Goal: Task Accomplishment & Management: Use online tool/utility

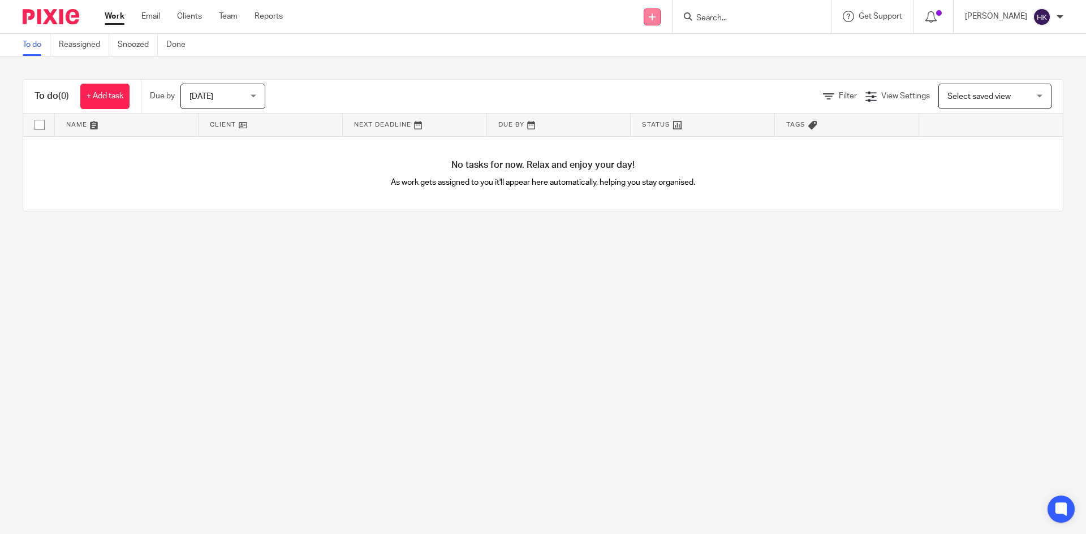
click at [655, 11] on link at bounding box center [652, 16] width 17 height 17
drag, startPoint x: 654, startPoint y: 100, endPoint x: 631, endPoint y: 57, distance: 49.1
click at [654, 100] on link "Request signature" at bounding box center [663, 102] width 79 height 16
click at [719, 20] on input "Search" at bounding box center [746, 19] width 102 height 10
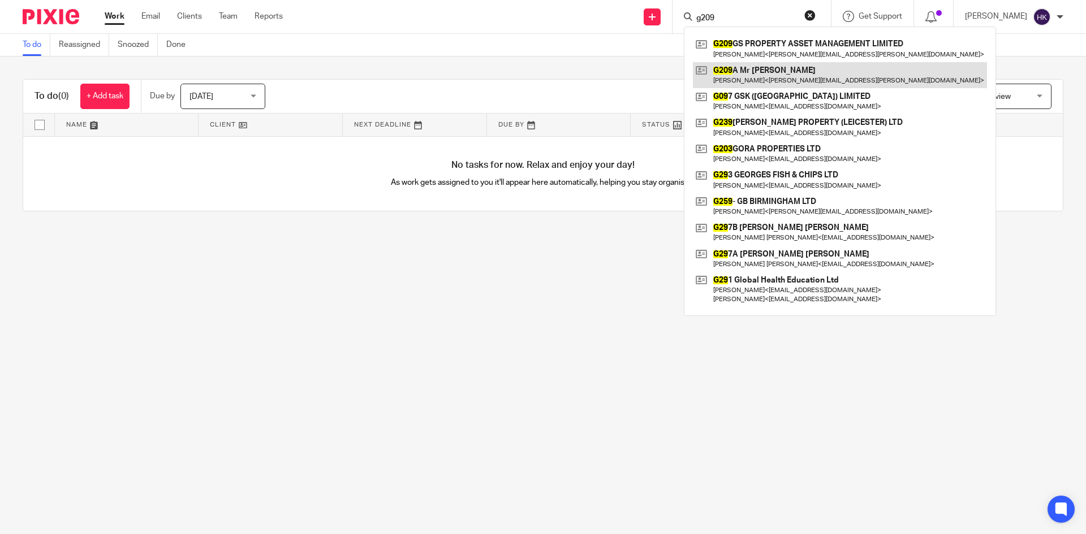
type input "g209"
click at [737, 72] on link at bounding box center [840, 75] width 294 height 26
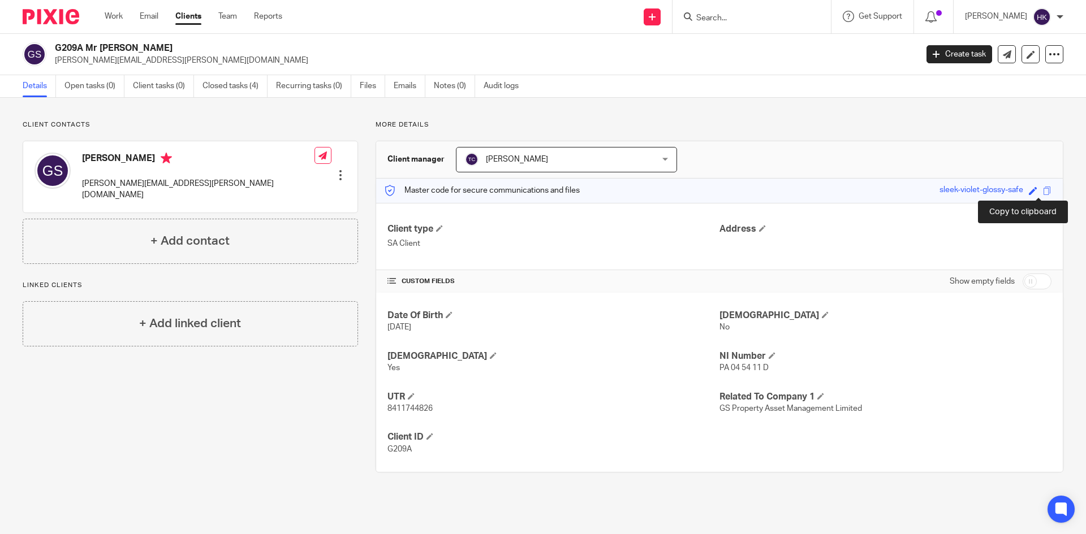
click at [1043, 188] on span at bounding box center [1047, 191] width 8 height 8
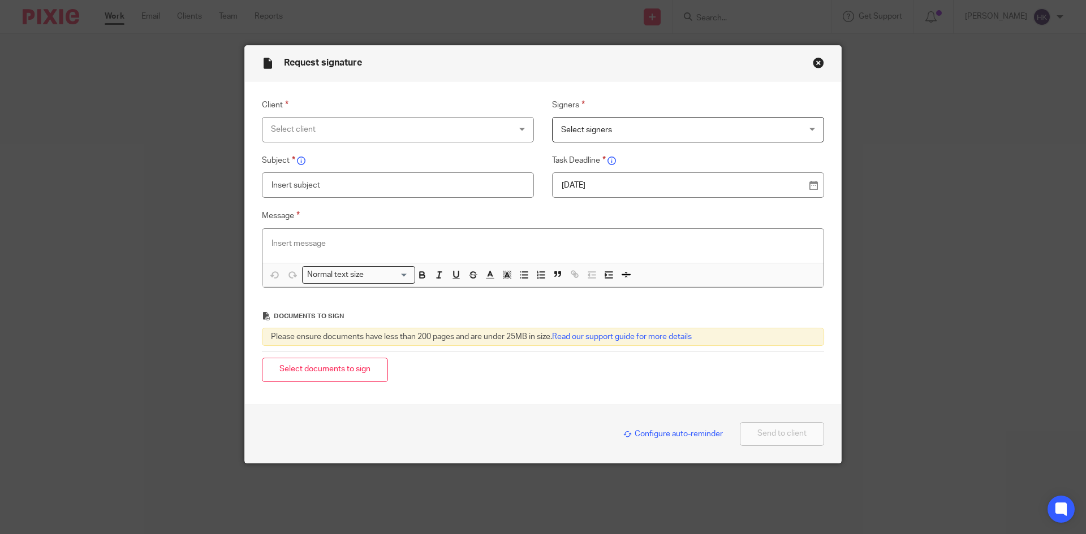
click at [349, 129] on div "Select client" at bounding box center [376, 130] width 210 height 24
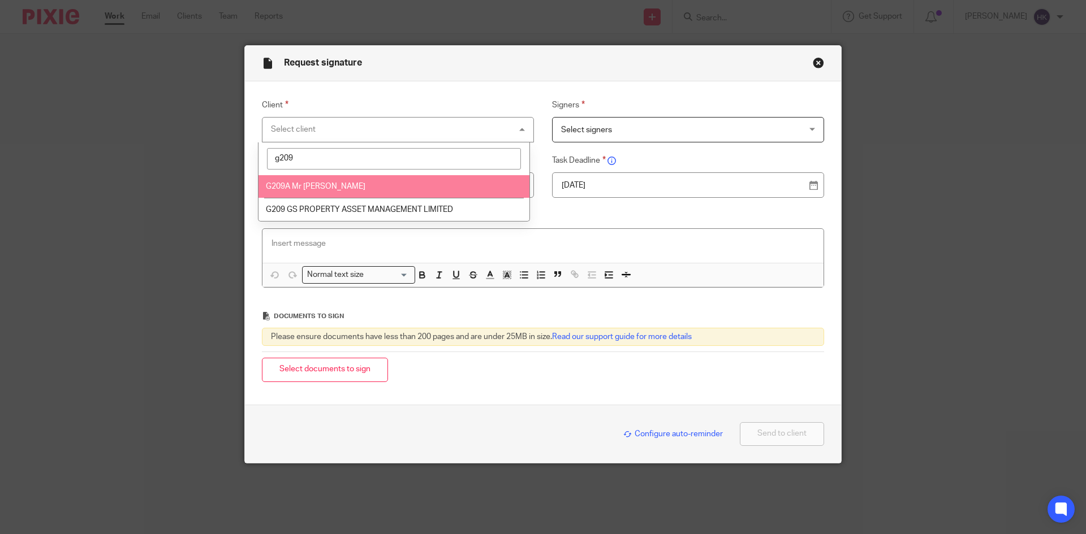
type input "g209"
click at [347, 185] on span "G209A Mr [PERSON_NAME]" at bounding box center [316, 187] width 100 height 8
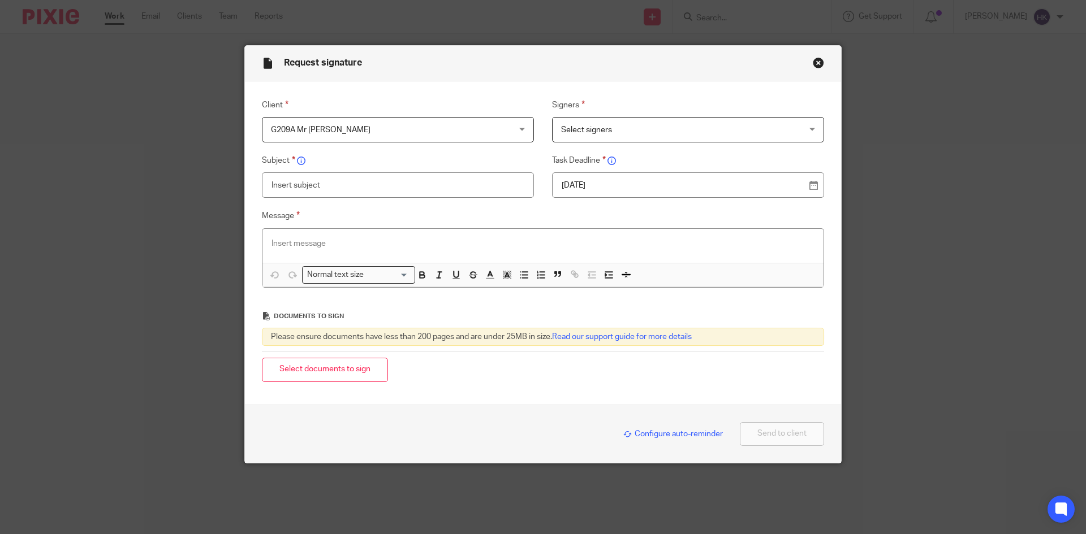
click at [624, 127] on span "Select signers" at bounding box center [666, 130] width 210 height 24
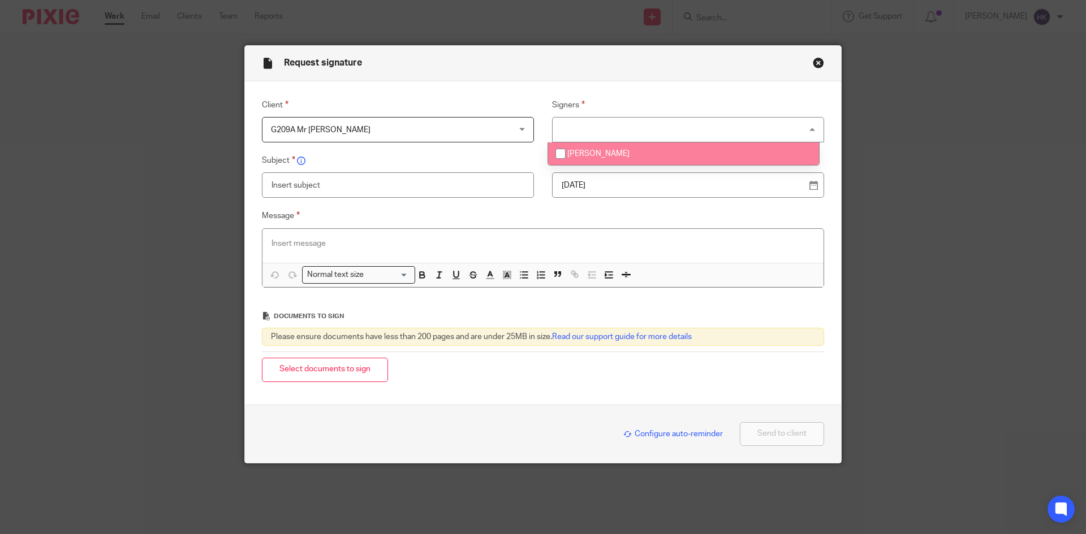
click at [624, 160] on li "[PERSON_NAME]" at bounding box center [683, 154] width 271 height 23
checkbox input "true"
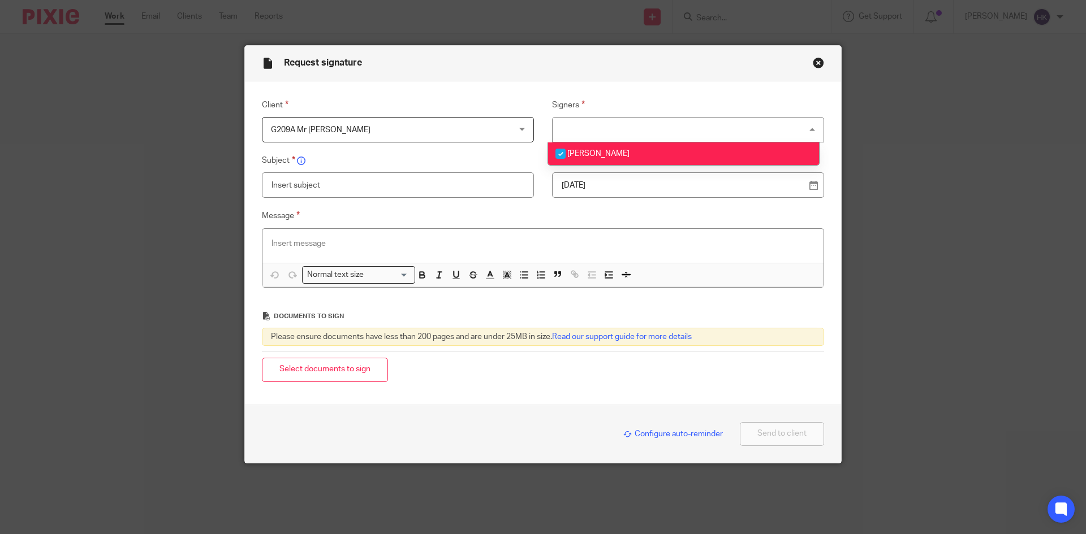
click at [632, 186] on p "18 Aug 2025" at bounding box center [684, 185] width 244 height 11
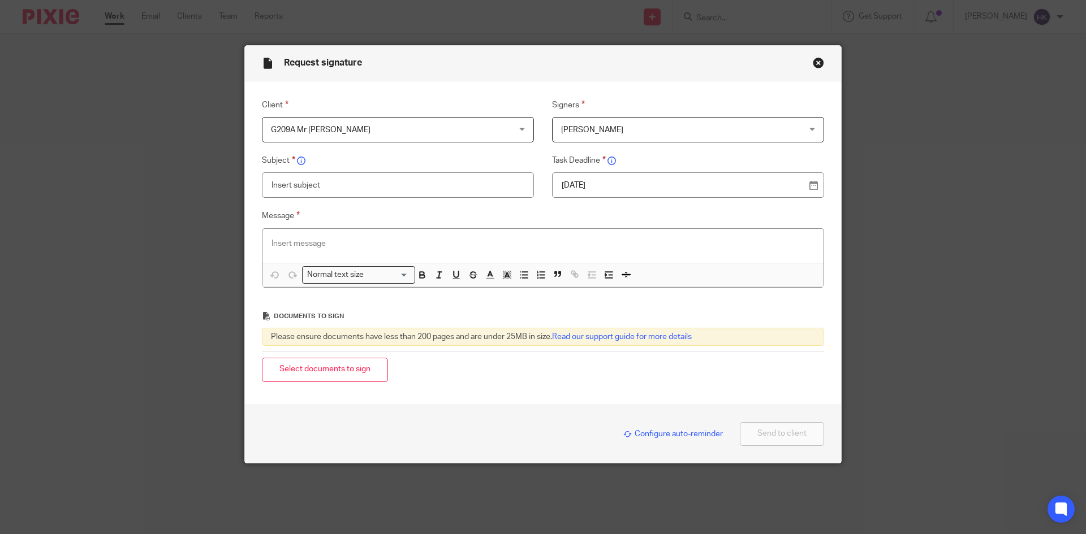
click at [296, 191] on input "text" at bounding box center [398, 184] width 272 height 25
type input "G209A - Personal Tax Return Pack"
click at [305, 248] on p at bounding box center [542, 243] width 543 height 11
paste div
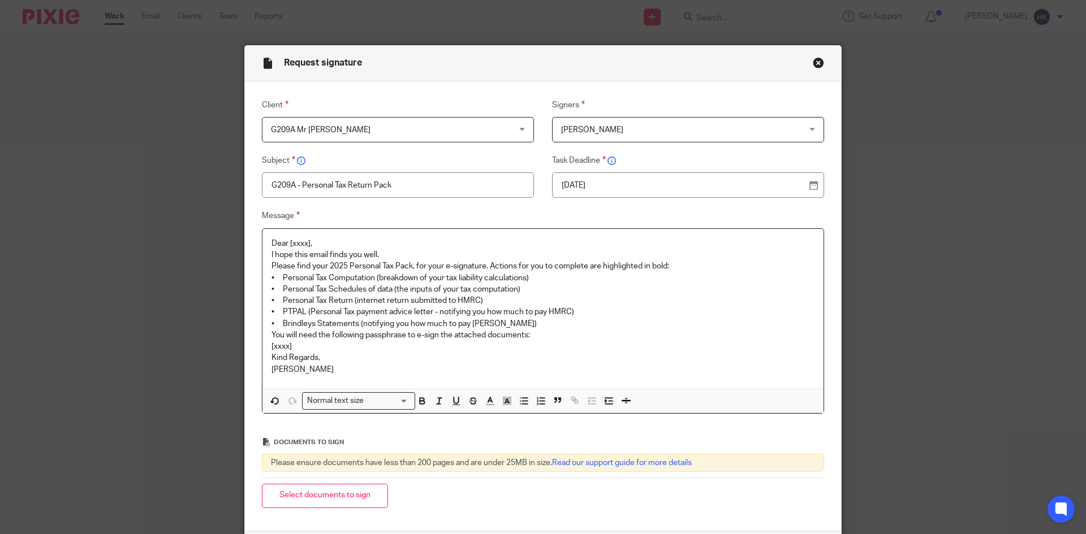
click at [320, 241] on p "Dear [xxxx]," at bounding box center [542, 243] width 543 height 11
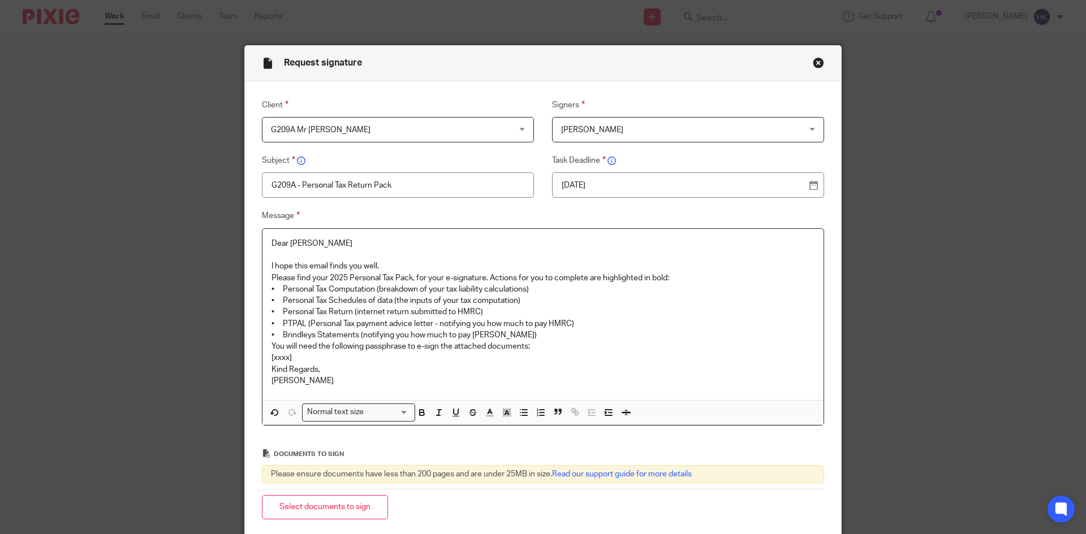
click at [402, 261] on p "I hope this email finds you well." at bounding box center [542, 266] width 543 height 11
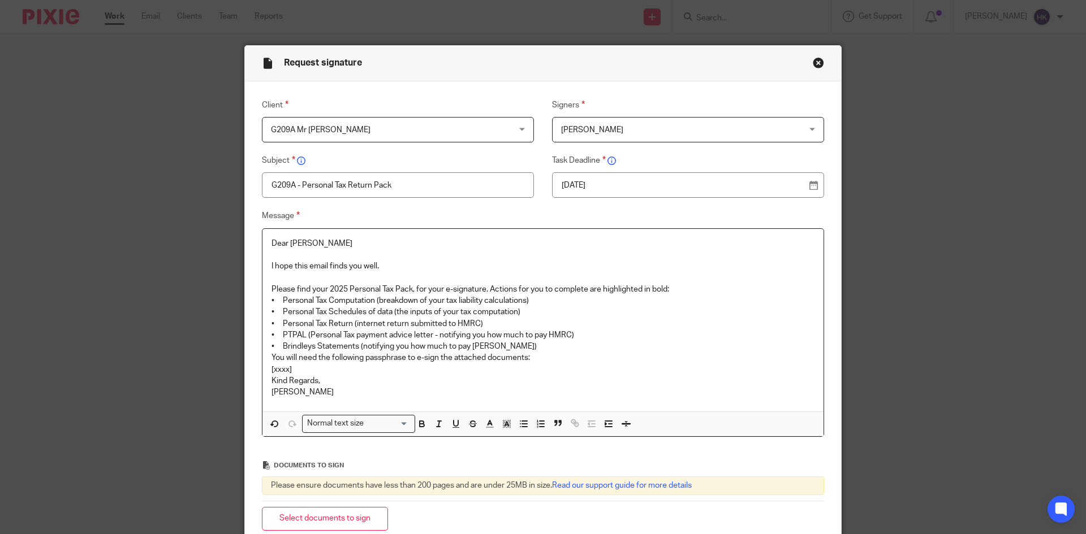
click at [684, 290] on p "Please find your 2025 Personal Tax Pack, for your e-signature. Actions for you …" at bounding box center [542, 289] width 543 height 11
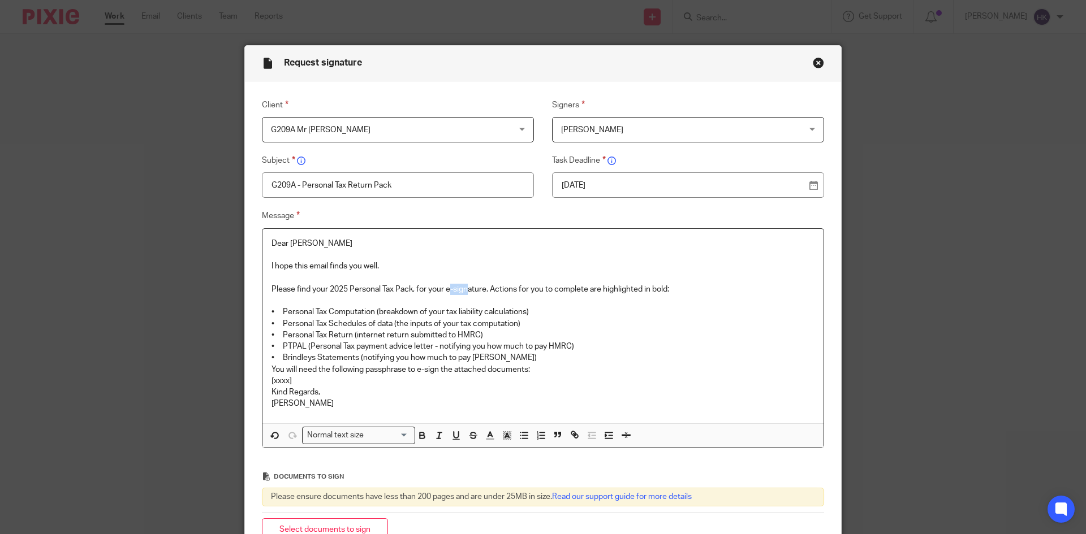
drag, startPoint x: 446, startPoint y: 287, endPoint x: 464, endPoint y: 287, distance: 18.1
click at [464, 287] on p "Please find your 2025 Personal Tax Pack, for your e-signature. Actions for you …" at bounding box center [542, 289] width 543 height 11
drag, startPoint x: 443, startPoint y: 289, endPoint x: 485, endPoint y: 292, distance: 41.4
click at [485, 292] on p "Please find your 2025 Personal Tax Pack, for your e-signature. Actions for you …" at bounding box center [542, 289] width 543 height 11
drag, startPoint x: 438, startPoint y: 346, endPoint x: 580, endPoint y: 347, distance: 142.0
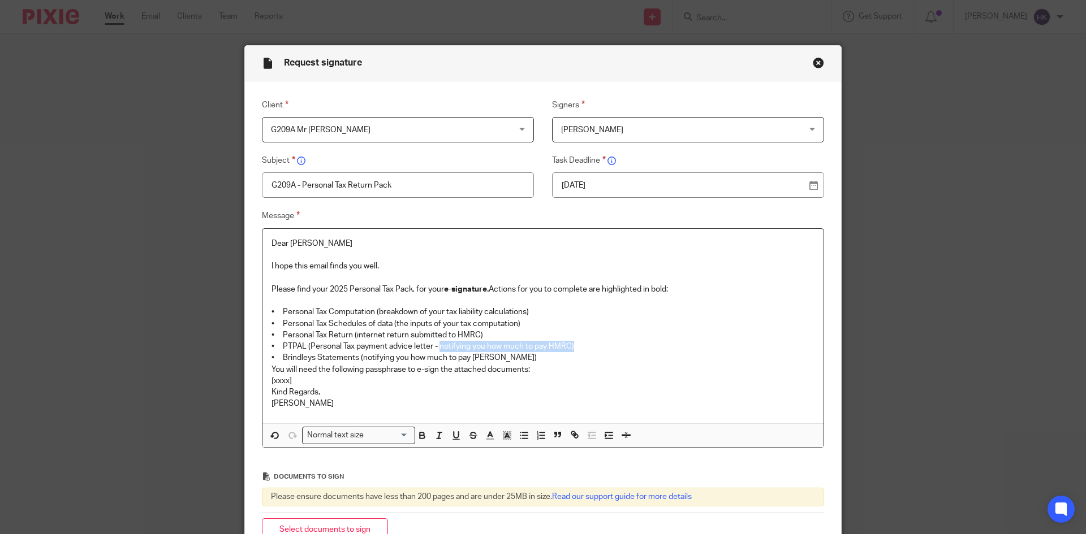
click at [580, 347] on p "• PTPAL (Personal Tax payment advice letter - notifying you how much to pay HMR…" at bounding box center [542, 346] width 543 height 11
drag, startPoint x: 356, startPoint y: 356, endPoint x: 520, endPoint y: 361, distance: 163.5
click at [520, 361] on p "• Brindleys Statements (notifying you how much to pay Brindleys)" at bounding box center [542, 357] width 543 height 11
click at [527, 359] on p "• Brindleys Statements (notifying you how much to pay Brindleys)" at bounding box center [542, 357] width 543 height 11
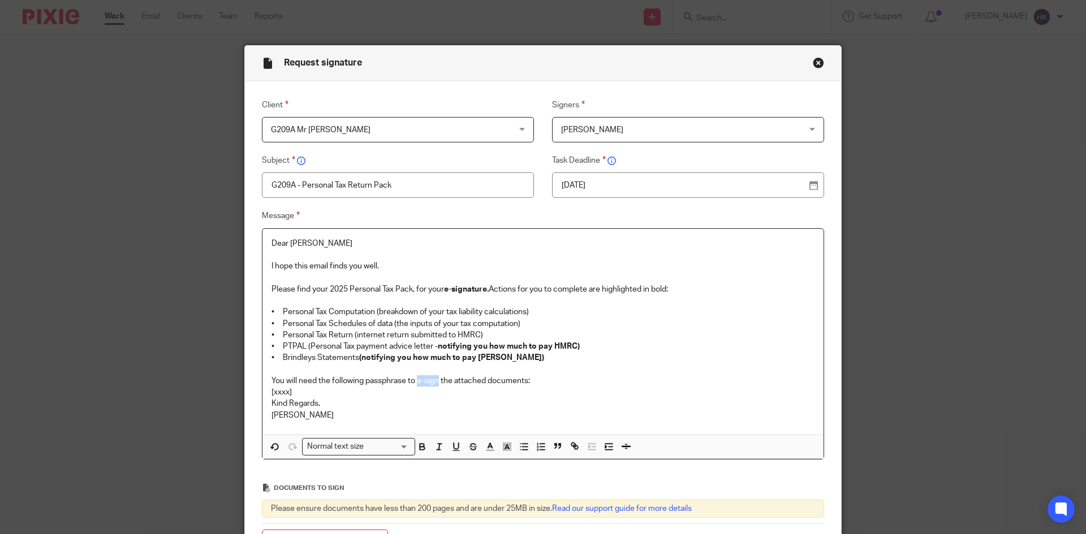
drag, startPoint x: 427, startPoint y: 381, endPoint x: 437, endPoint y: 383, distance: 10.4
click at [437, 383] on p "You will need the following passphrase to e-sign the attached documents:" at bounding box center [542, 381] width 543 height 11
drag, startPoint x: 295, startPoint y: 391, endPoint x: 238, endPoint y: 389, distance: 57.1
click at [238, 389] on div "Request signature Client G209A Mr Gurdeep Singh G209A Mr Gurdeep Singh 247365 A…" at bounding box center [543, 267] width 1086 height 534
drag, startPoint x: 359, startPoint y: 391, endPoint x: 256, endPoint y: 391, distance: 103.5
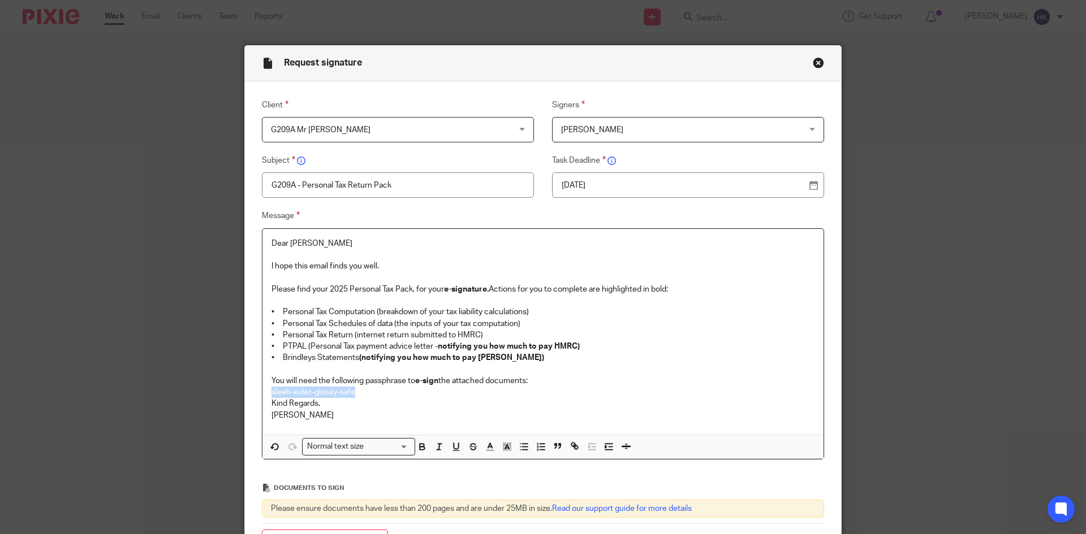
click at [256, 391] on div "Message Dear Gurdeep I hope this email finds you well. Please find your 2025 Pe…" at bounding box center [534, 334] width 580 height 251
click at [362, 451] on div "Normal text size" at bounding box center [356, 446] width 107 height 14
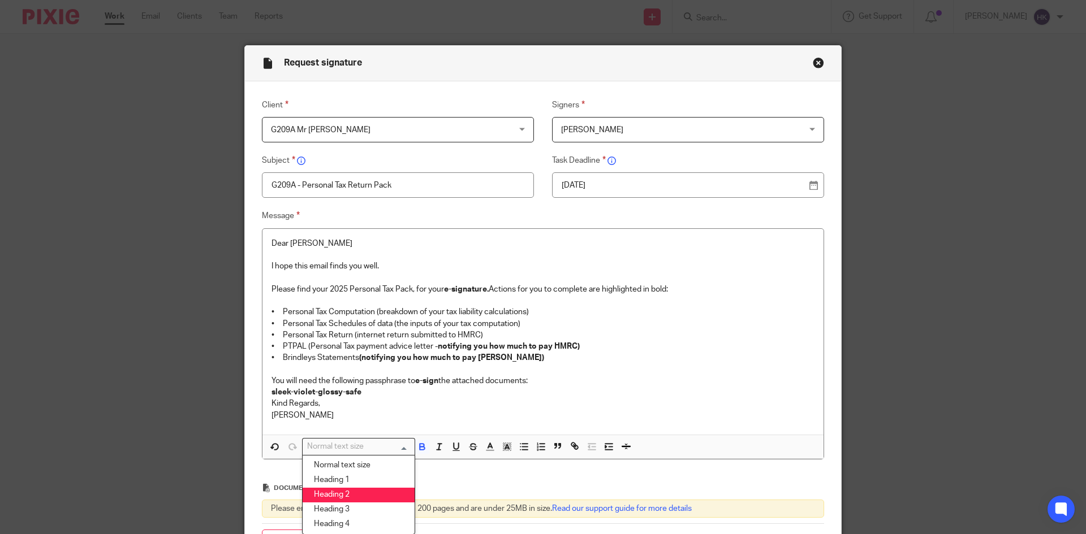
click at [358, 490] on li "Heading 2" at bounding box center [359, 495] width 112 height 15
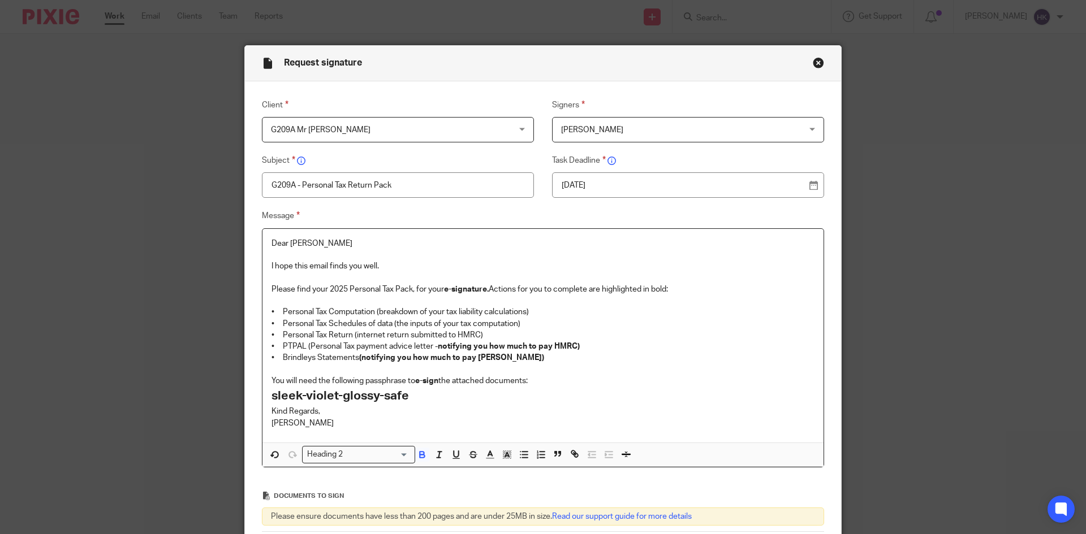
click at [543, 383] on p "You will need the following passphrase to e-sign the attached documents:" at bounding box center [542, 381] width 543 height 11
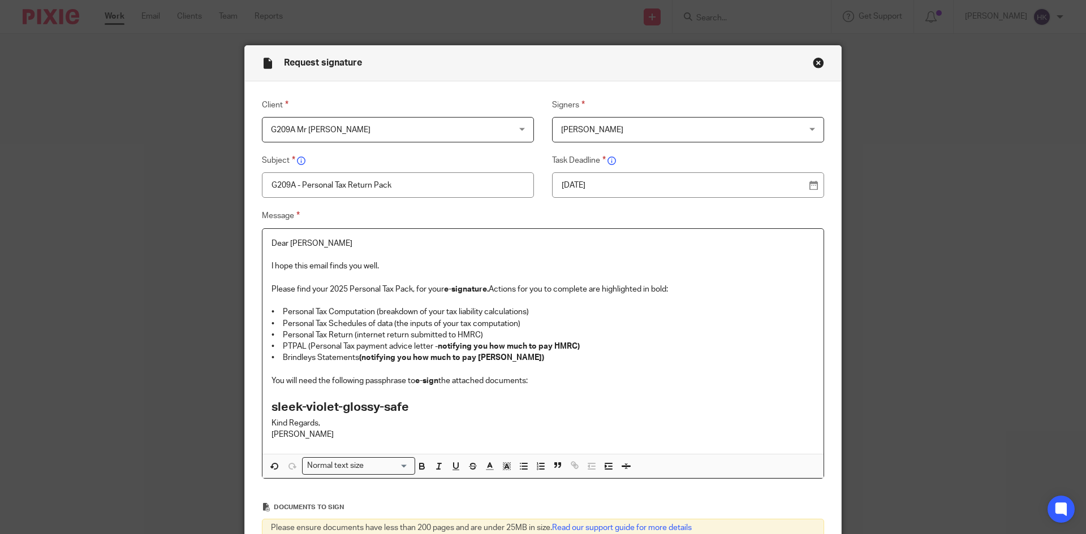
click at [434, 411] on h2 "sleek-violet-glossy-safe" at bounding box center [542, 407] width 543 height 19
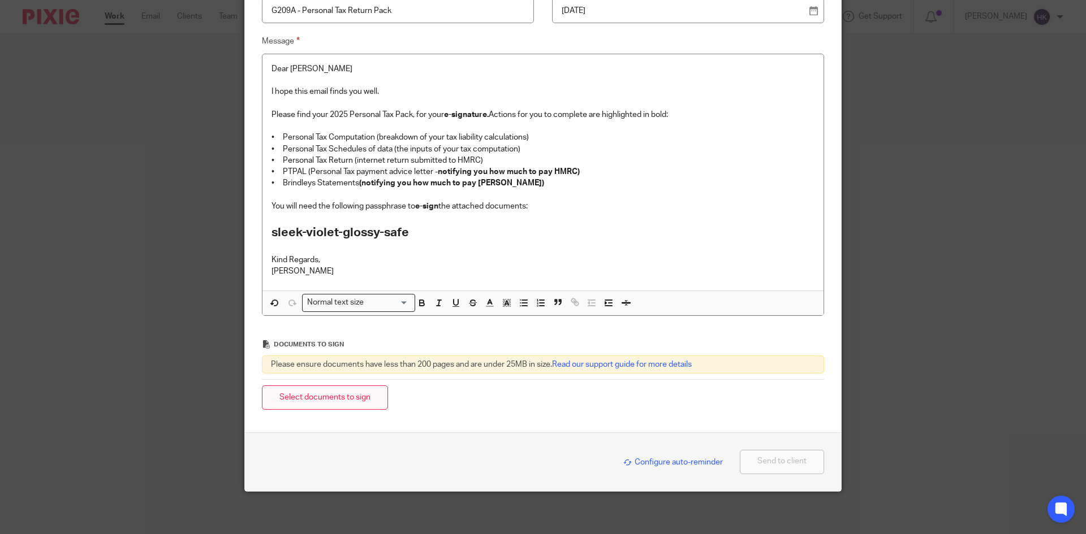
scroll to position [178, 0]
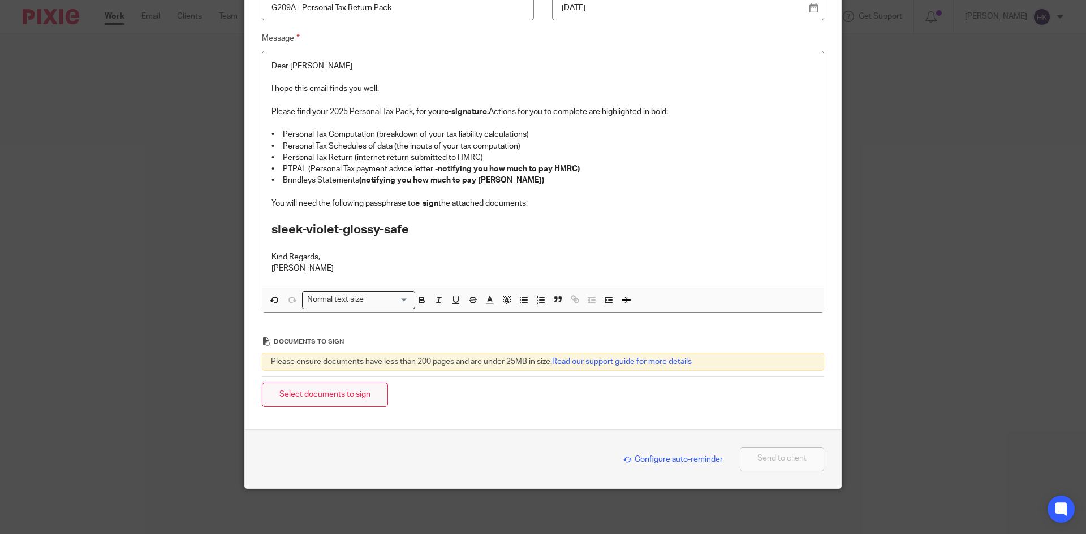
click at [333, 391] on button "Select documents to sign" at bounding box center [325, 395] width 126 height 24
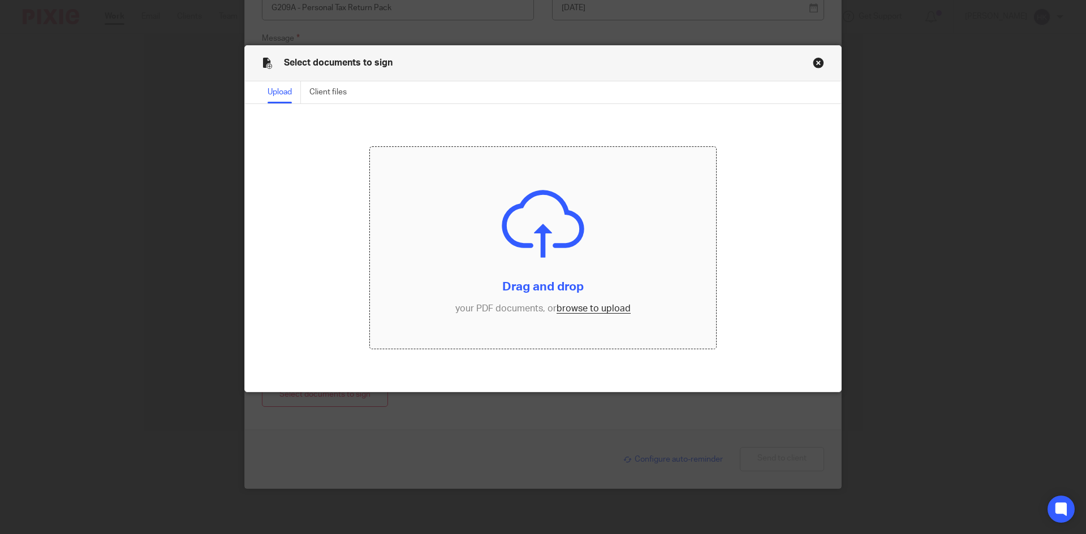
click at [601, 304] on input "file" at bounding box center [543, 248] width 347 height 202
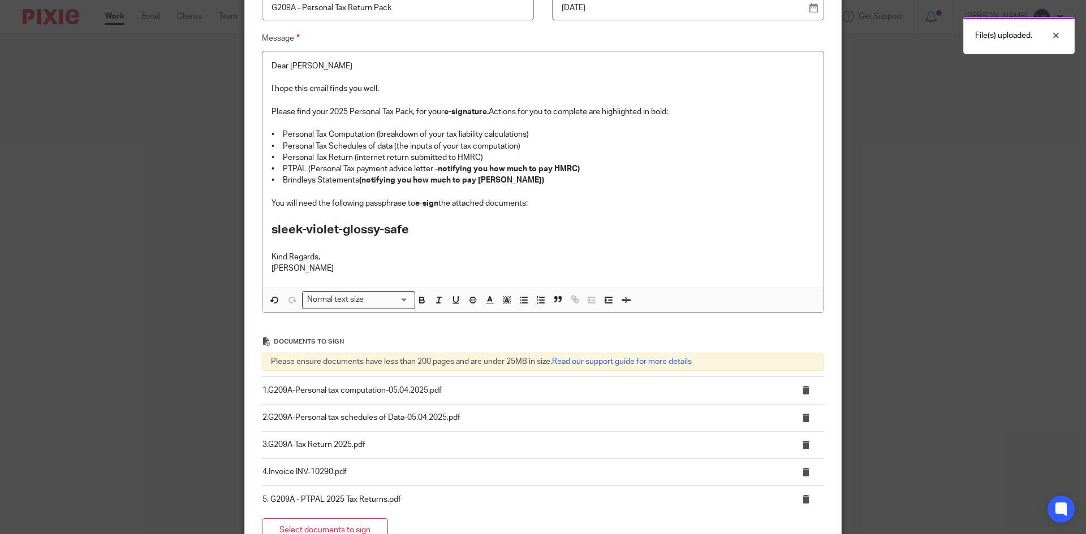
scroll to position [313, 0]
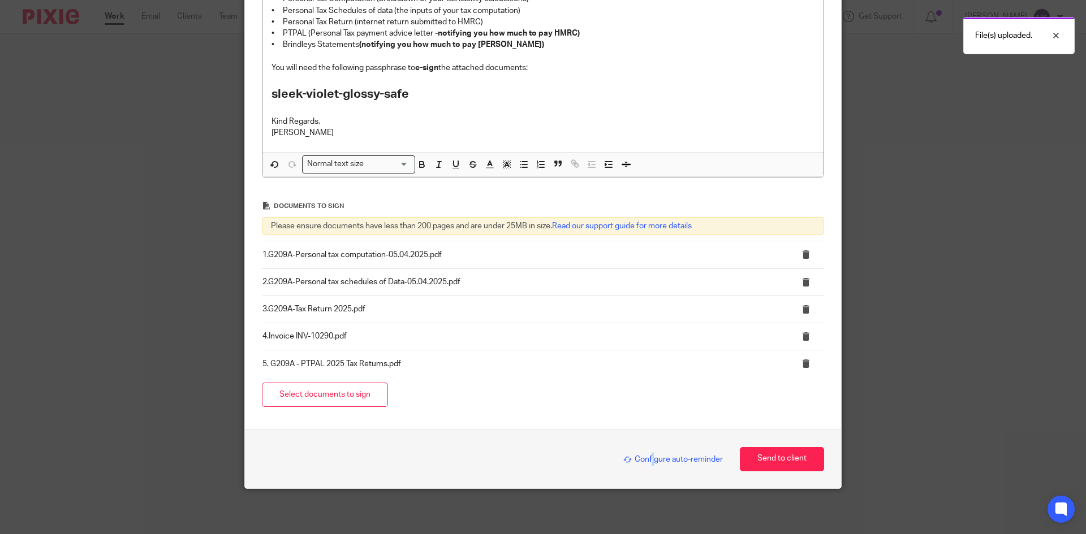
click at [646, 458] on span "Configure auto-reminder" at bounding box center [673, 460] width 100 height 8
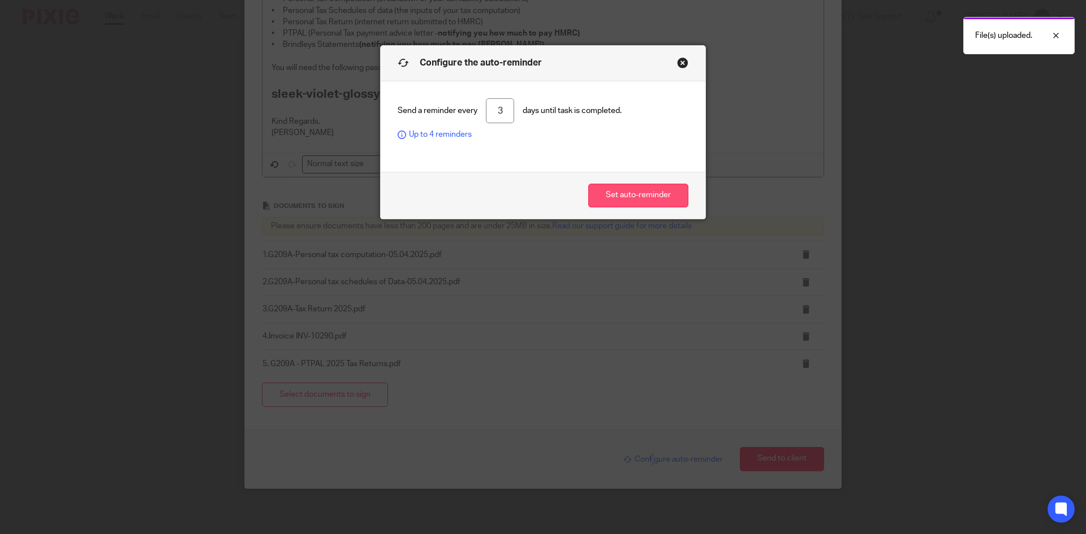
click at [640, 197] on button "Set auto-reminder" at bounding box center [638, 196] width 100 height 24
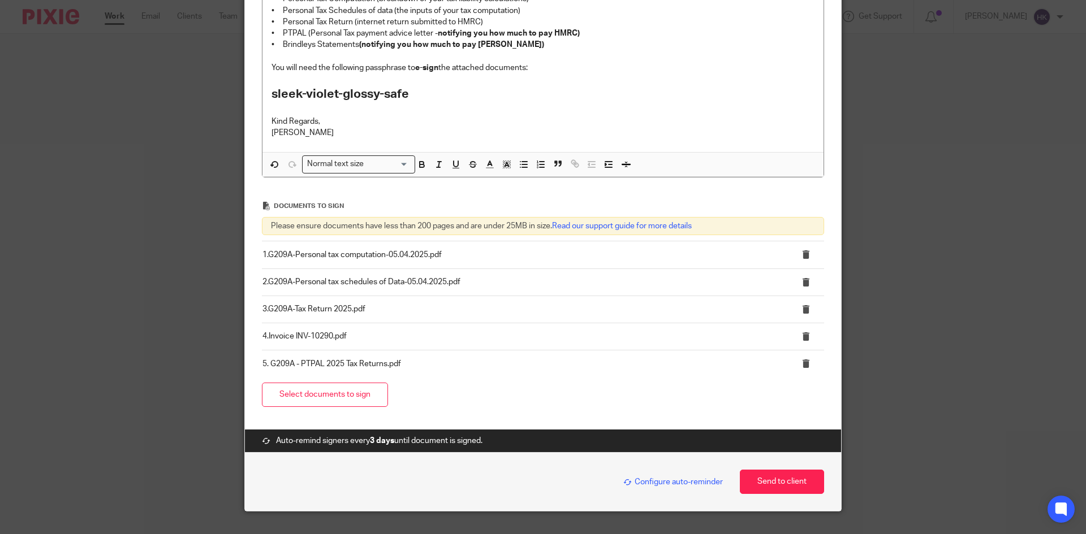
click at [663, 483] on span "Configure auto-reminder" at bounding box center [673, 482] width 100 height 8
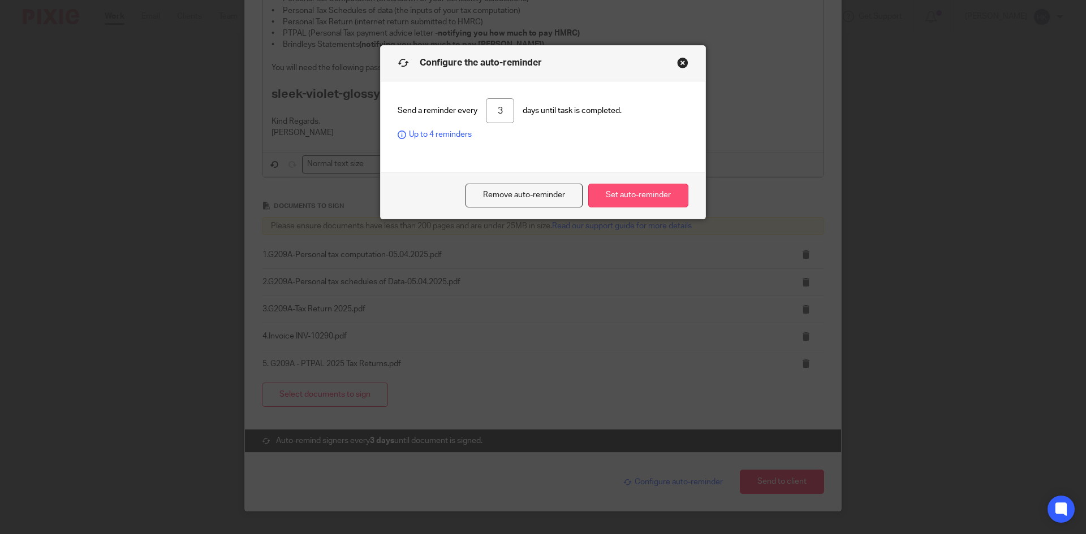
click at [623, 197] on button "Set auto-reminder" at bounding box center [638, 196] width 100 height 24
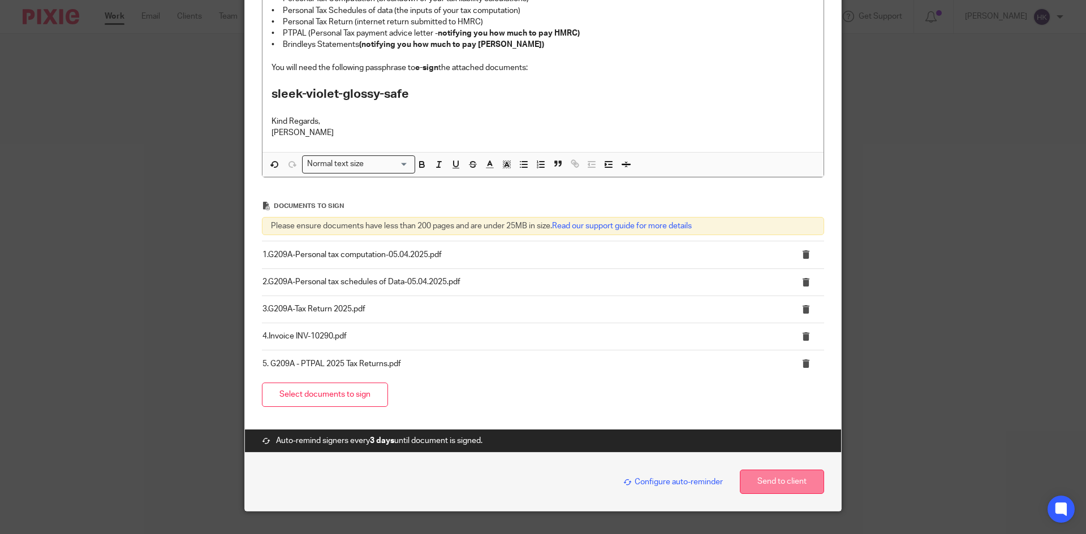
click at [798, 477] on button "Send to client" at bounding box center [782, 482] width 84 height 24
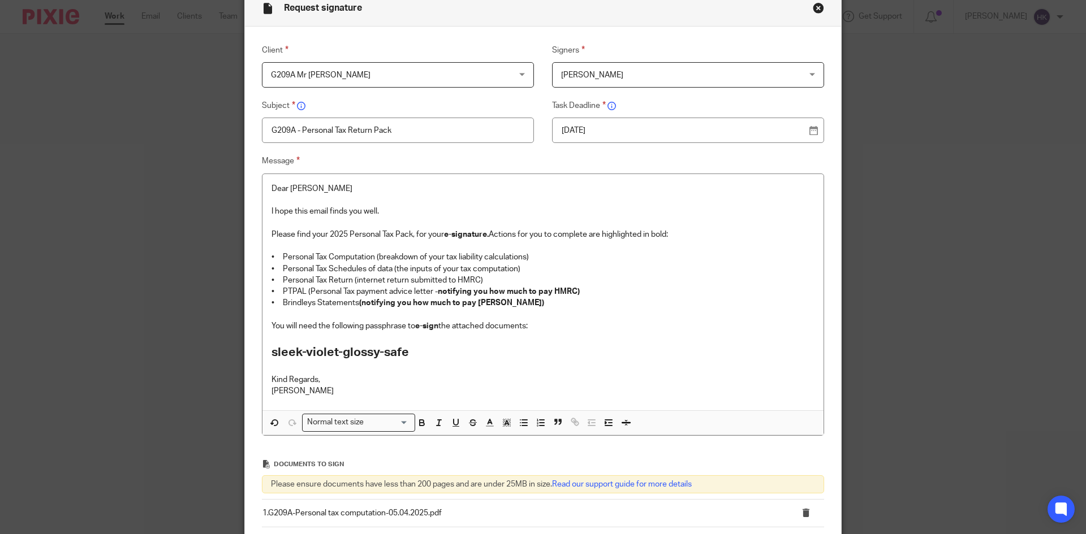
scroll to position [31, 0]
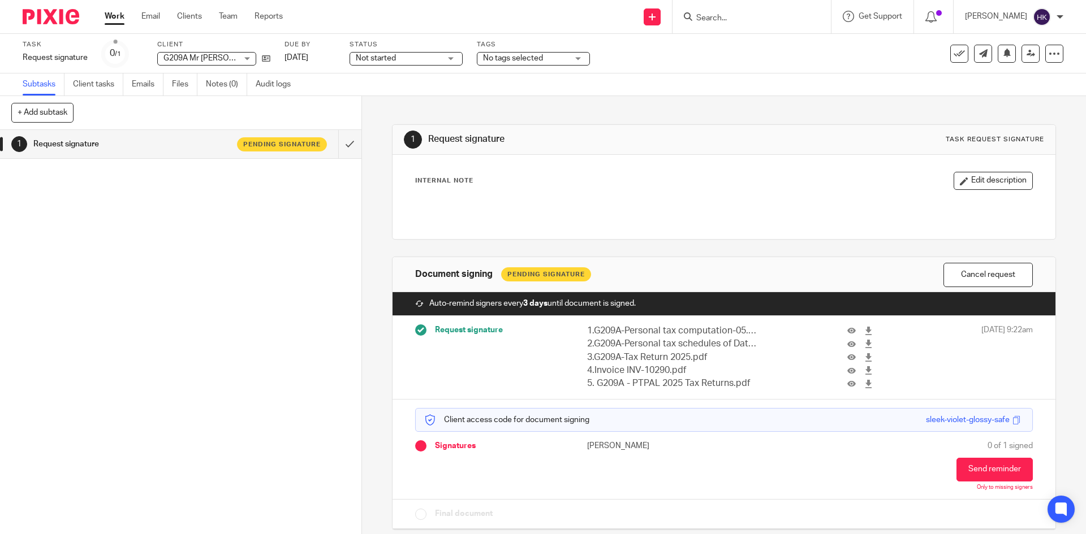
click at [745, 19] on input "Search" at bounding box center [746, 19] width 102 height 10
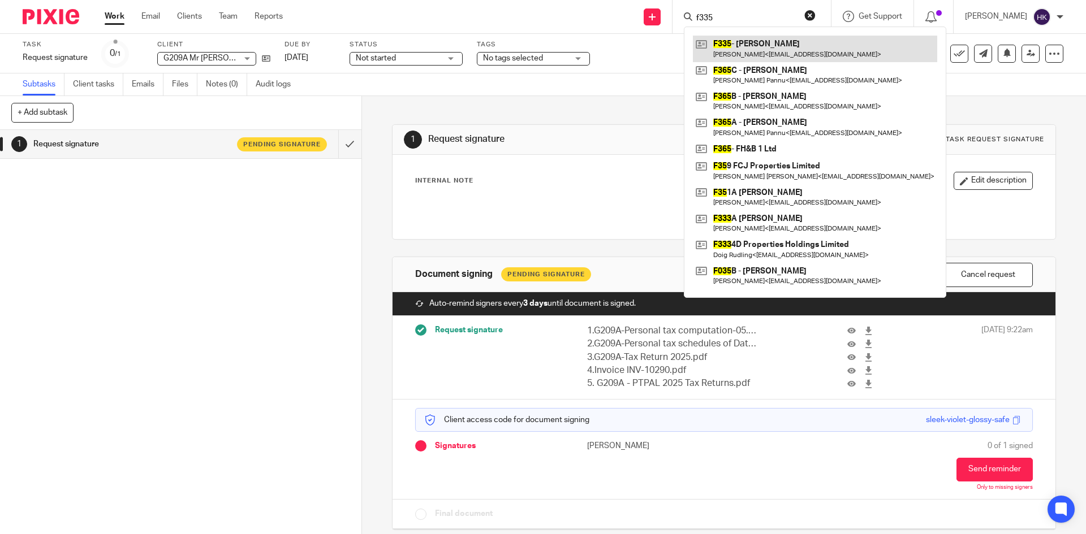
type input "f335"
drag, startPoint x: 757, startPoint y: 43, endPoint x: 718, endPoint y: 43, distance: 39.0
click at [757, 43] on link at bounding box center [815, 49] width 244 height 26
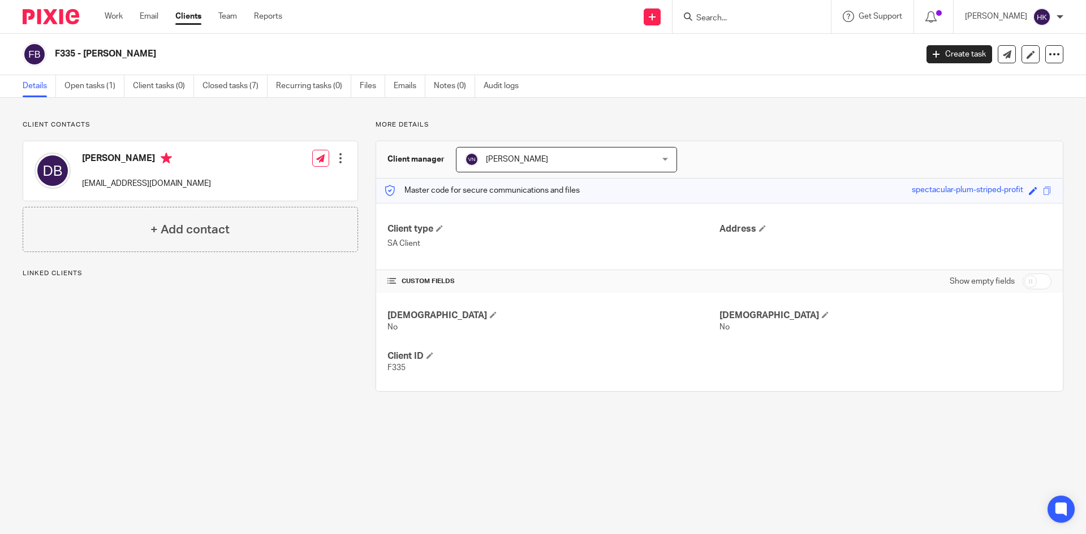
click at [102, 84] on link "Open tasks (1)" at bounding box center [94, 86] width 60 height 22
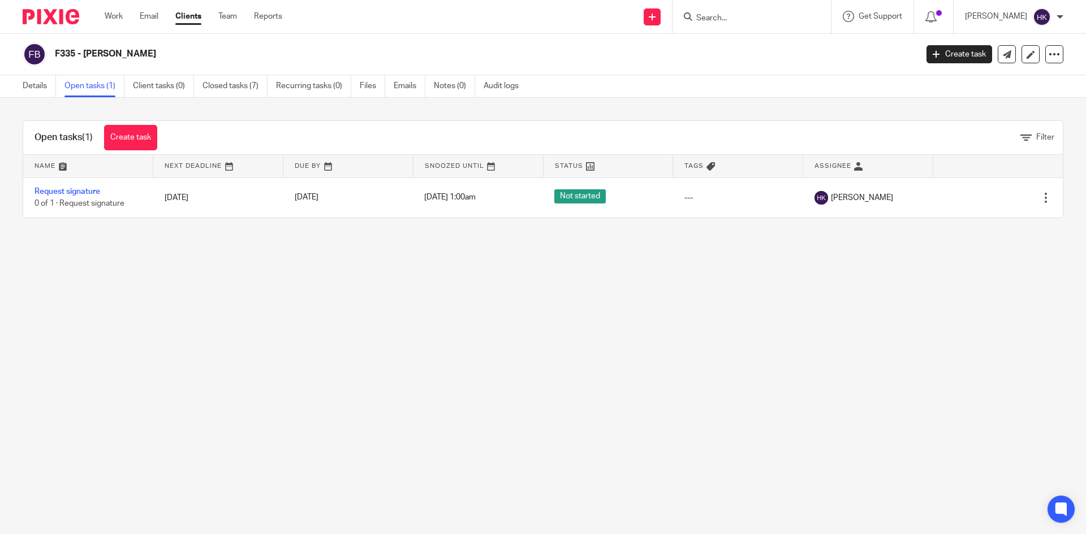
click at [46, 14] on img at bounding box center [51, 16] width 57 height 15
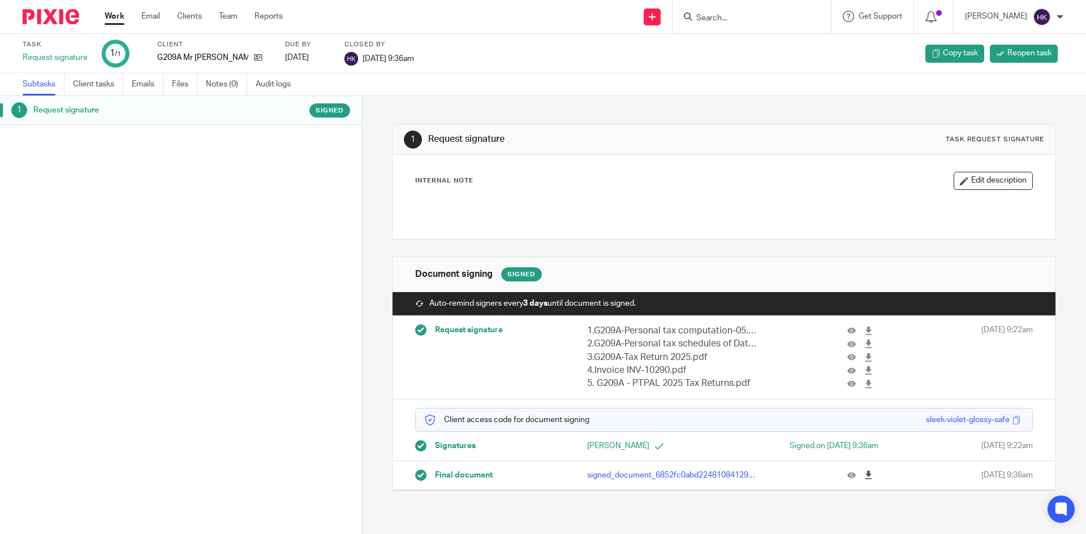
click at [864, 472] on icon at bounding box center [868, 475] width 8 height 8
